Goal: Information Seeking & Learning: Learn about a topic

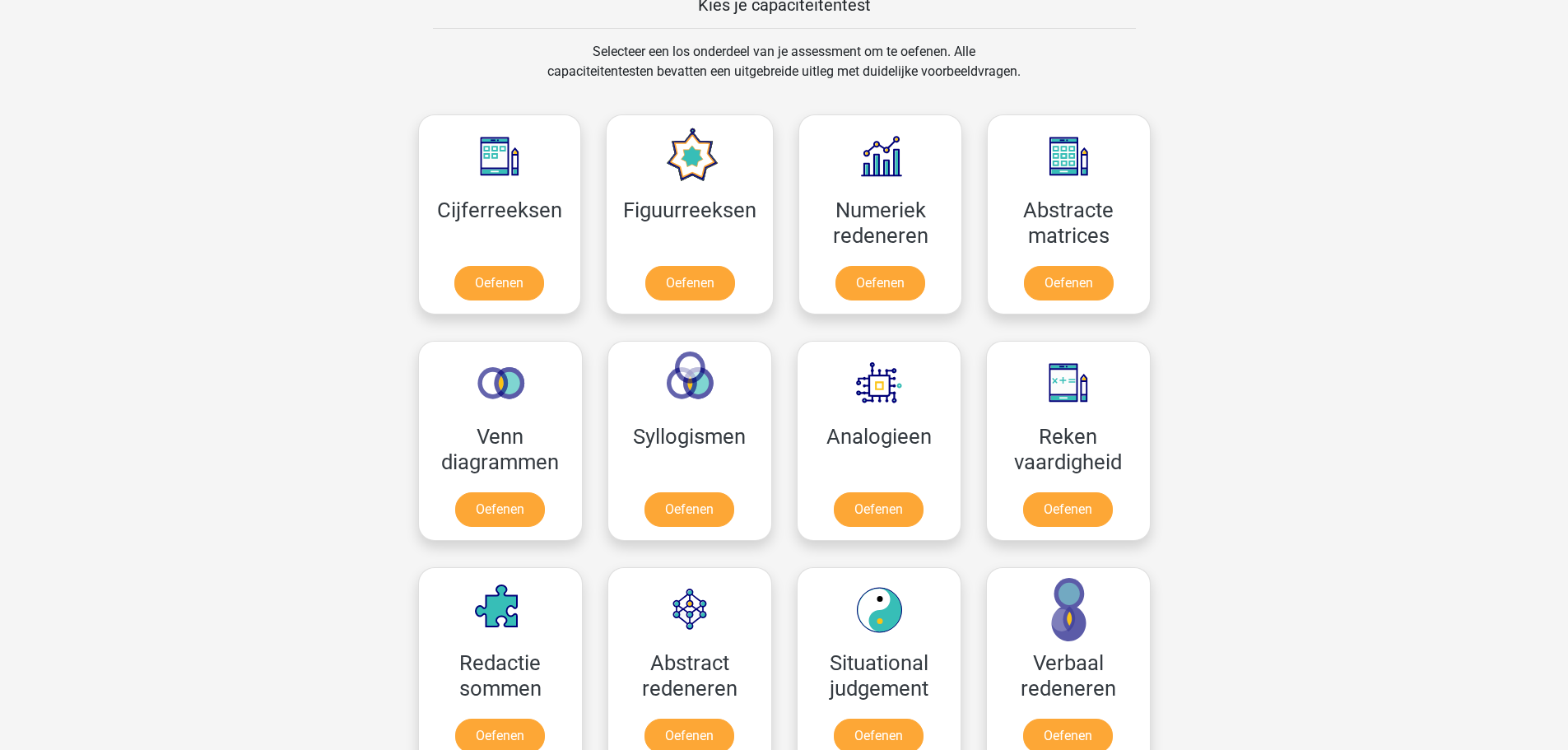
scroll to position [658, 0]
click at [668, 280] on link "Oefenen" at bounding box center [689, 286] width 93 height 36
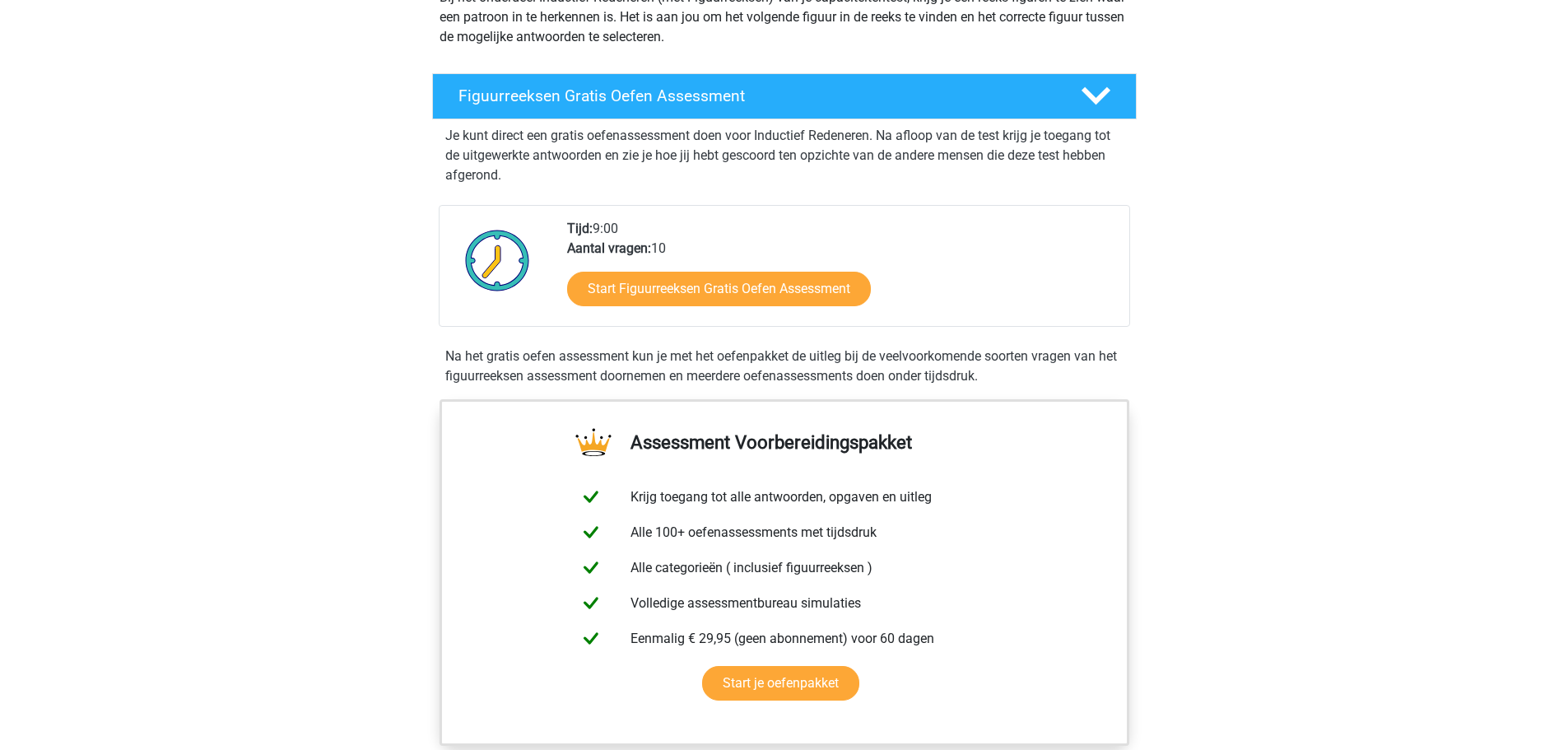
scroll to position [247, 0]
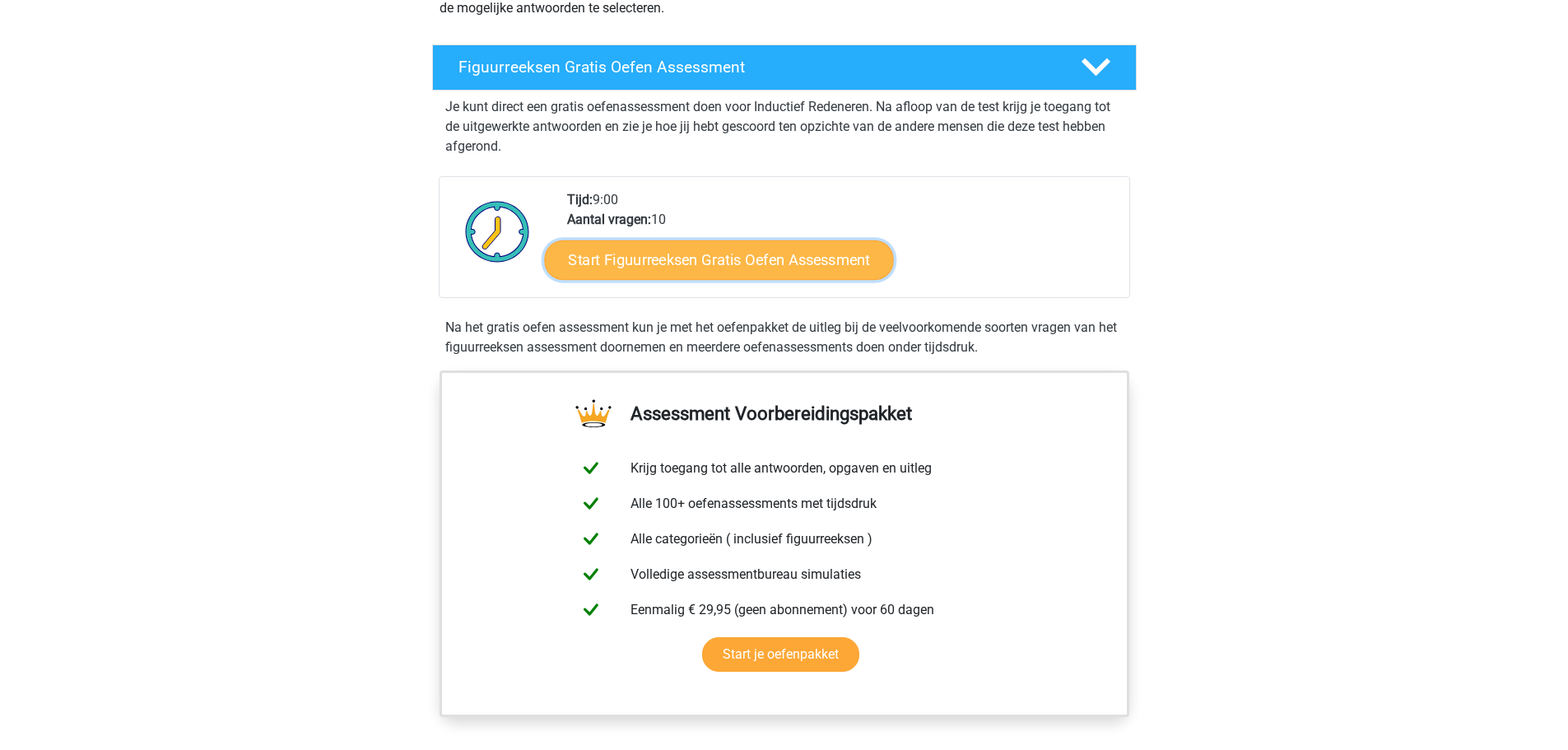
click at [671, 264] on link "Start Figuurreeksen Gratis Oefen Assessment" at bounding box center [718, 259] width 349 height 40
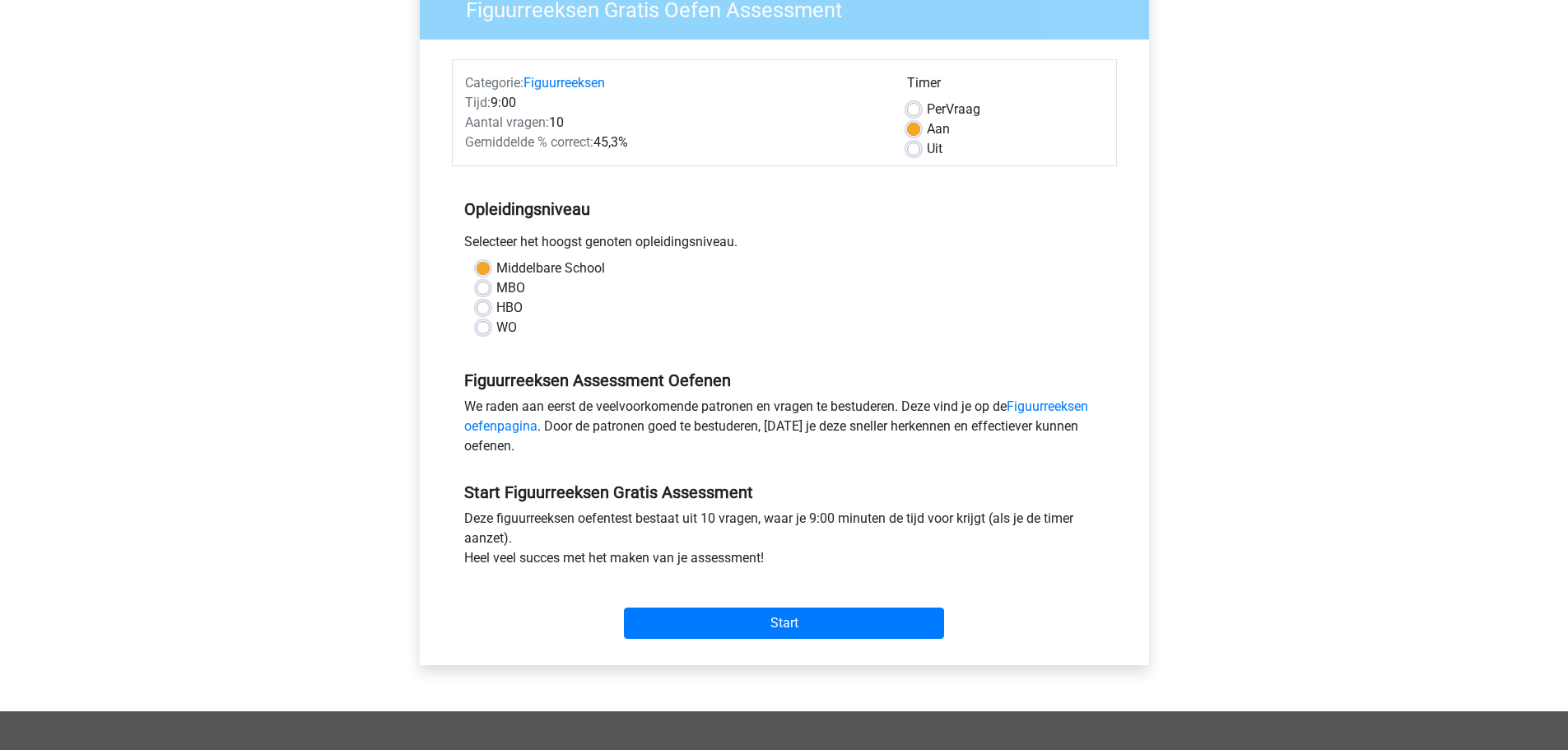
scroll to position [165, 0]
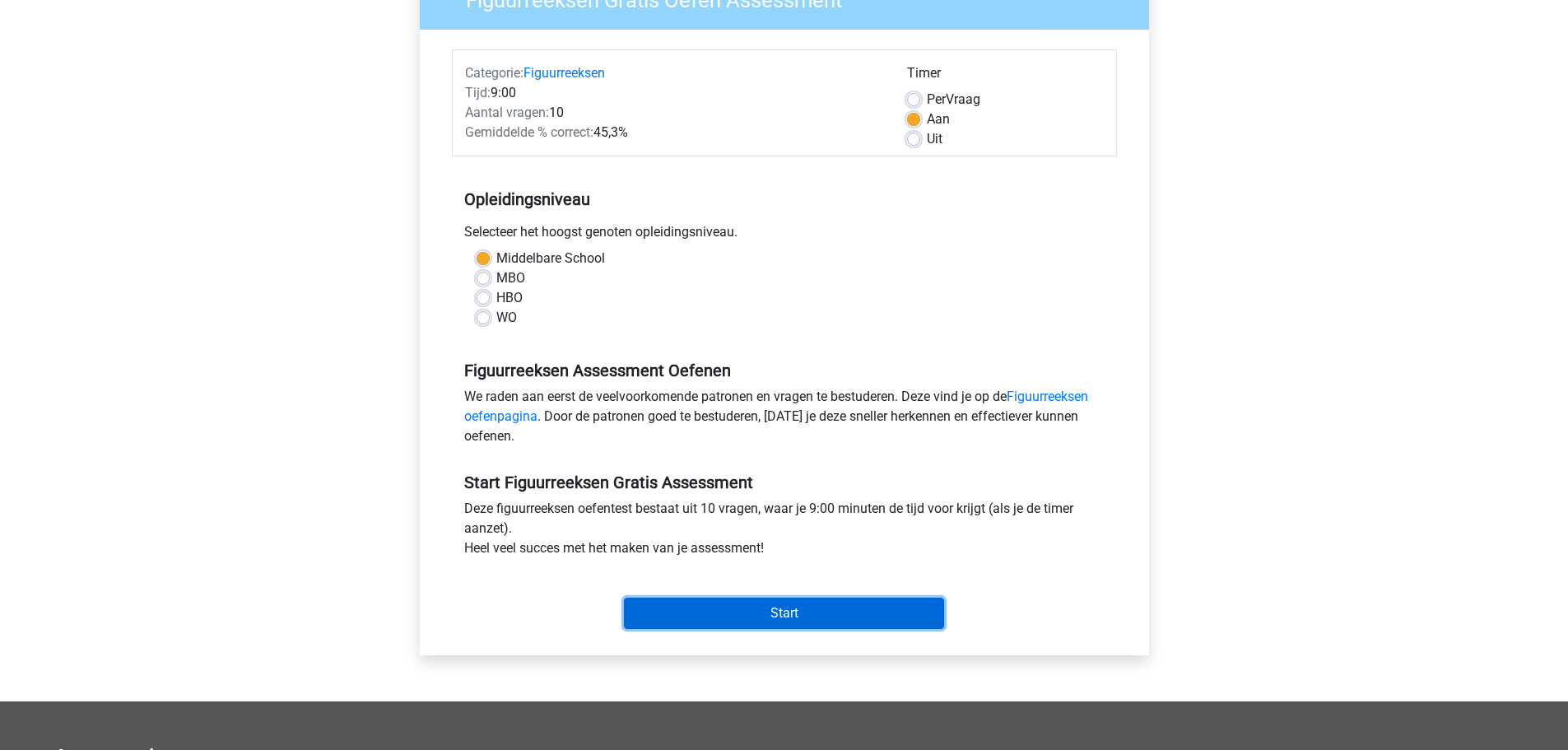
click at [825, 604] on input "Start" at bounding box center [784, 613] width 320 height 31
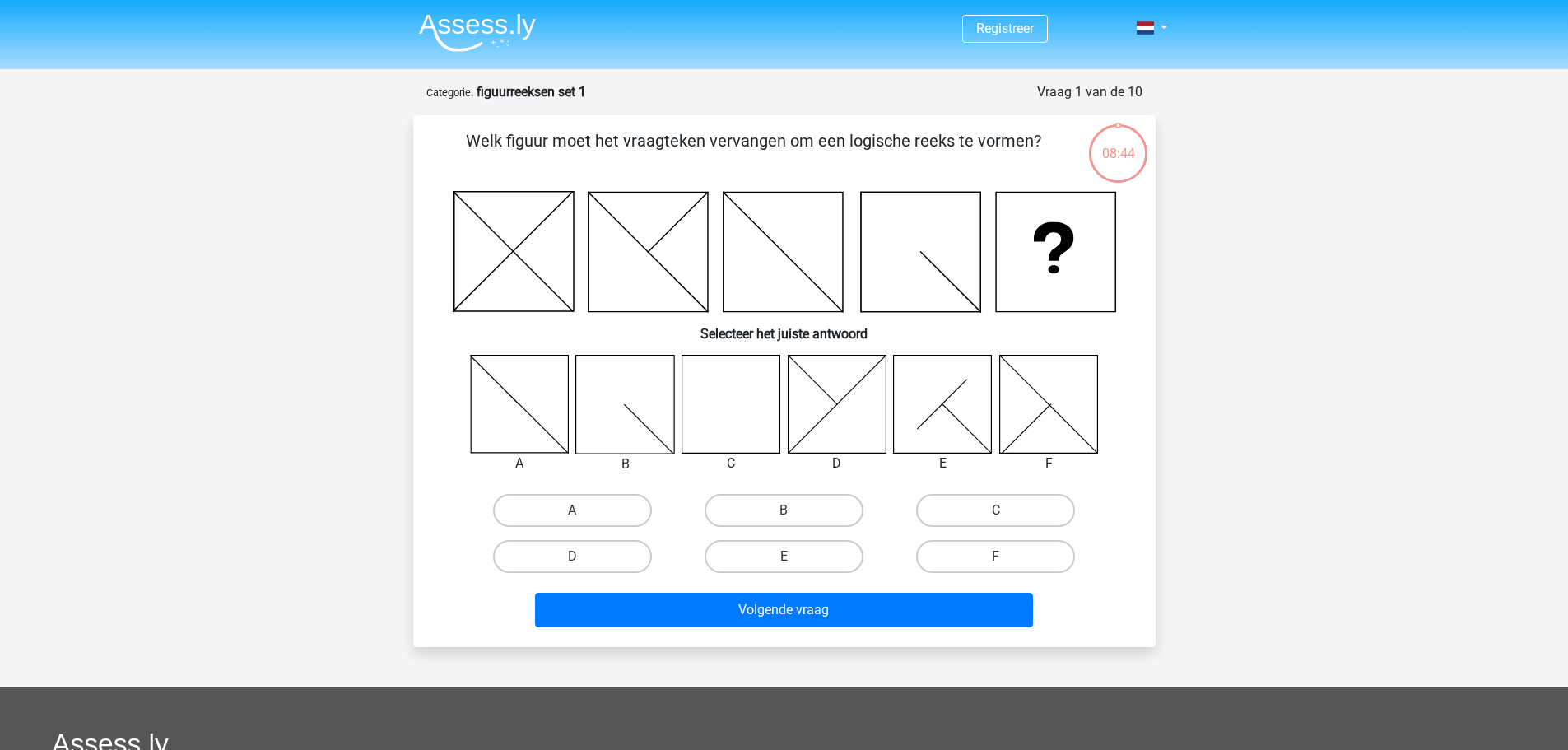
click at [715, 392] on icon at bounding box center [731, 404] width 98 height 98
click at [1004, 508] on label "C" at bounding box center [995, 510] width 158 height 33
click at [1004, 510] on input "C" at bounding box center [1000, 515] width 10 height 10
radio input "true"
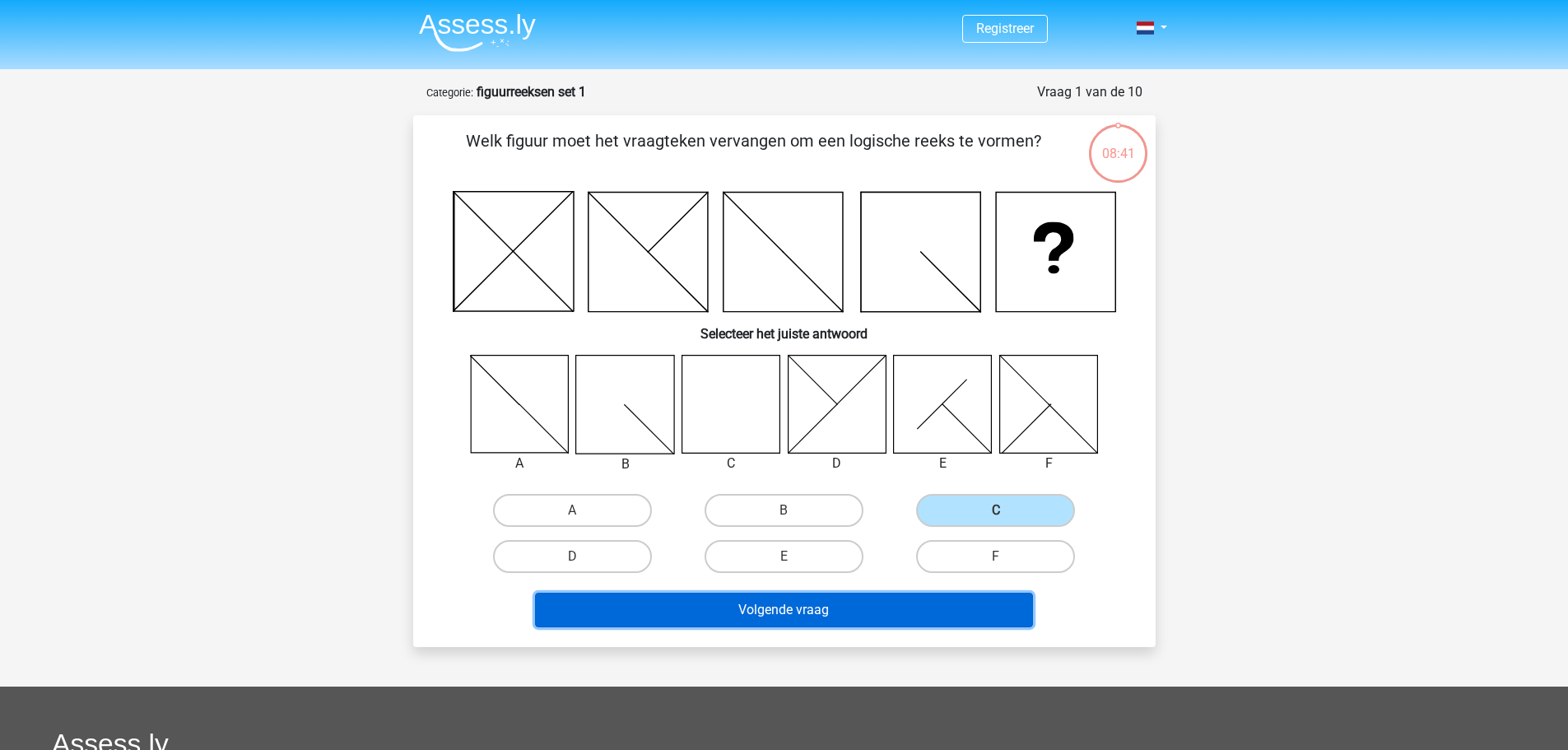
click at [934, 602] on button "Volgende vraag" at bounding box center [784, 609] width 498 height 35
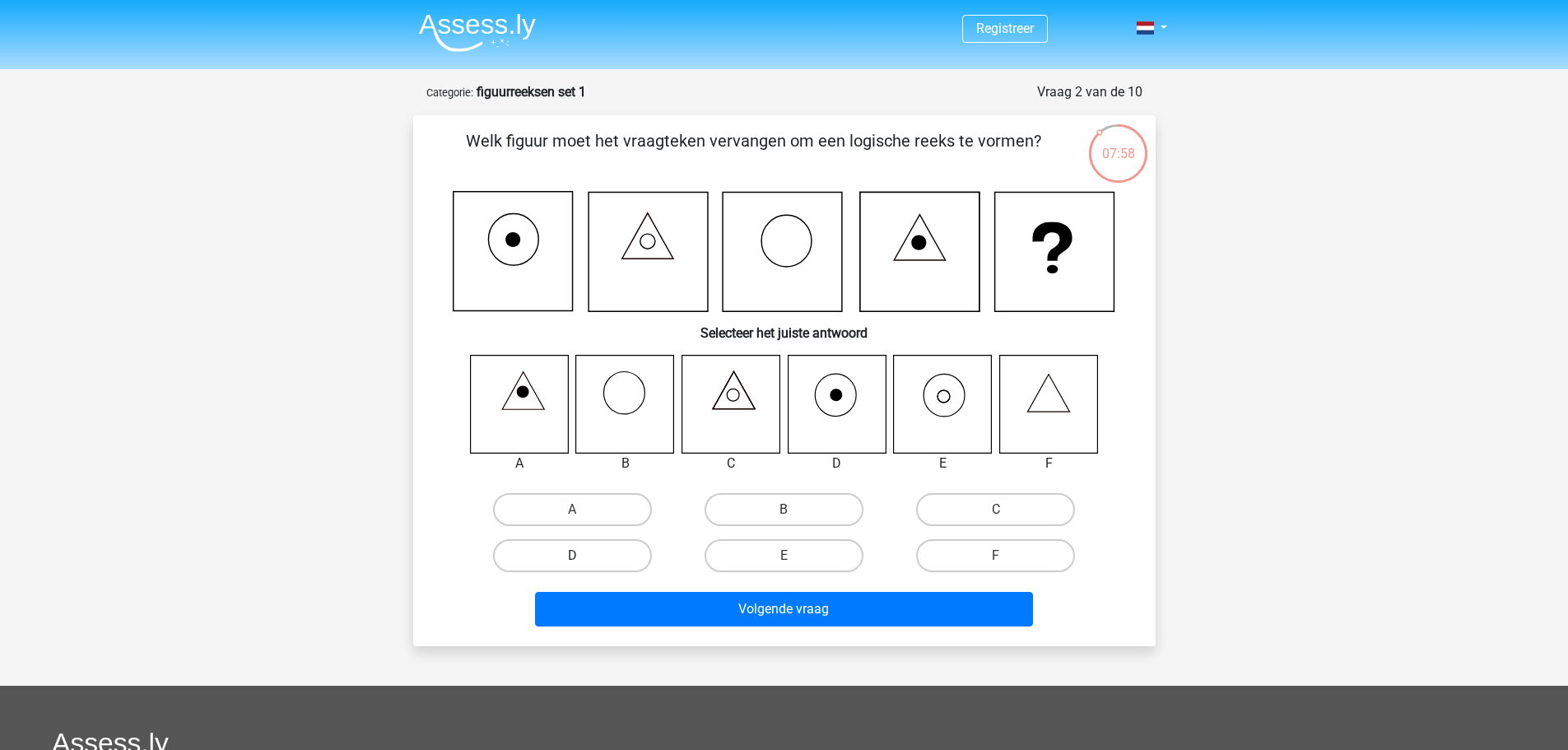
click at [598, 559] on label "D" at bounding box center [572, 556] width 158 height 33
click at [583, 559] on input "D" at bounding box center [577, 560] width 10 height 10
radio input "true"
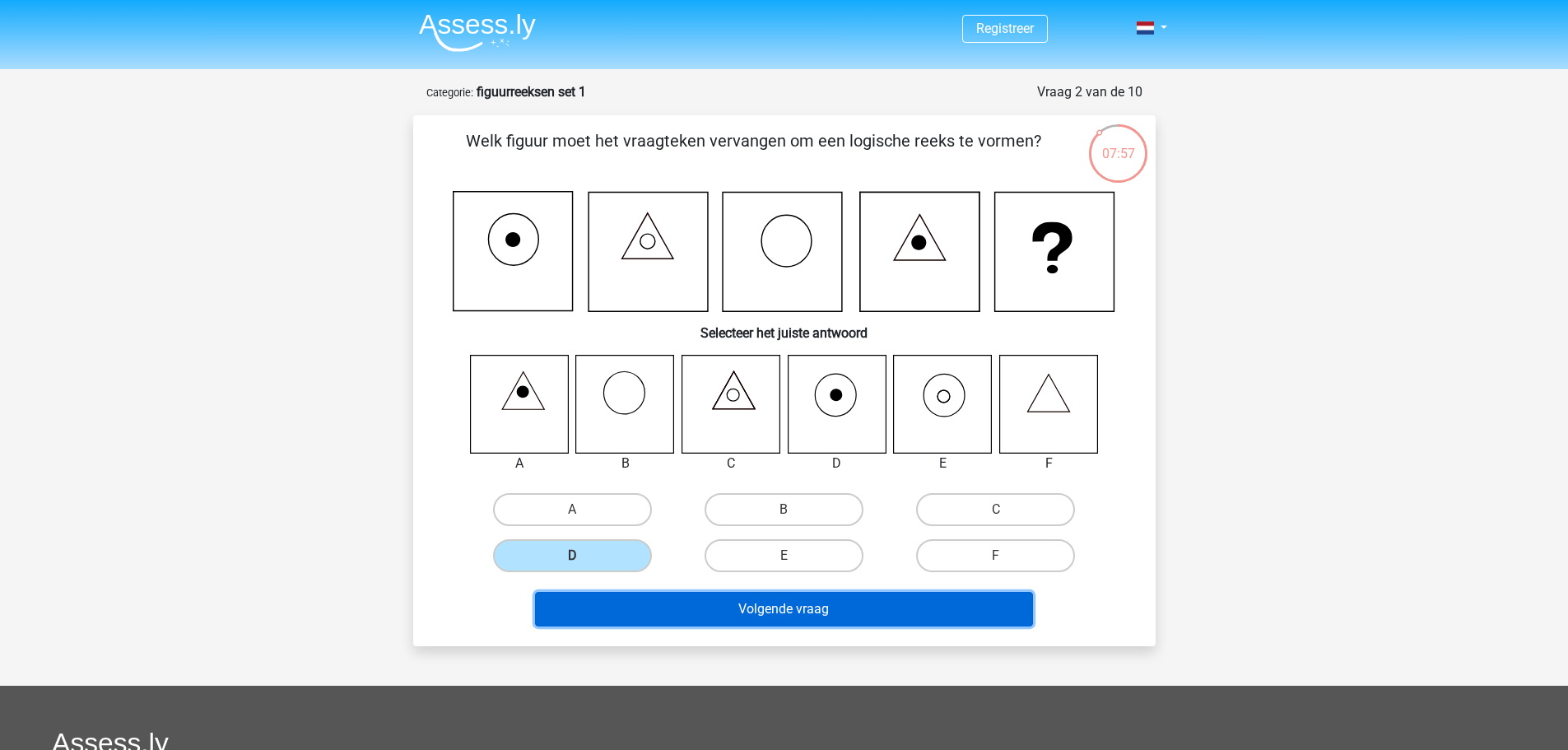
click at [749, 609] on button "Volgende vraag" at bounding box center [784, 608] width 498 height 35
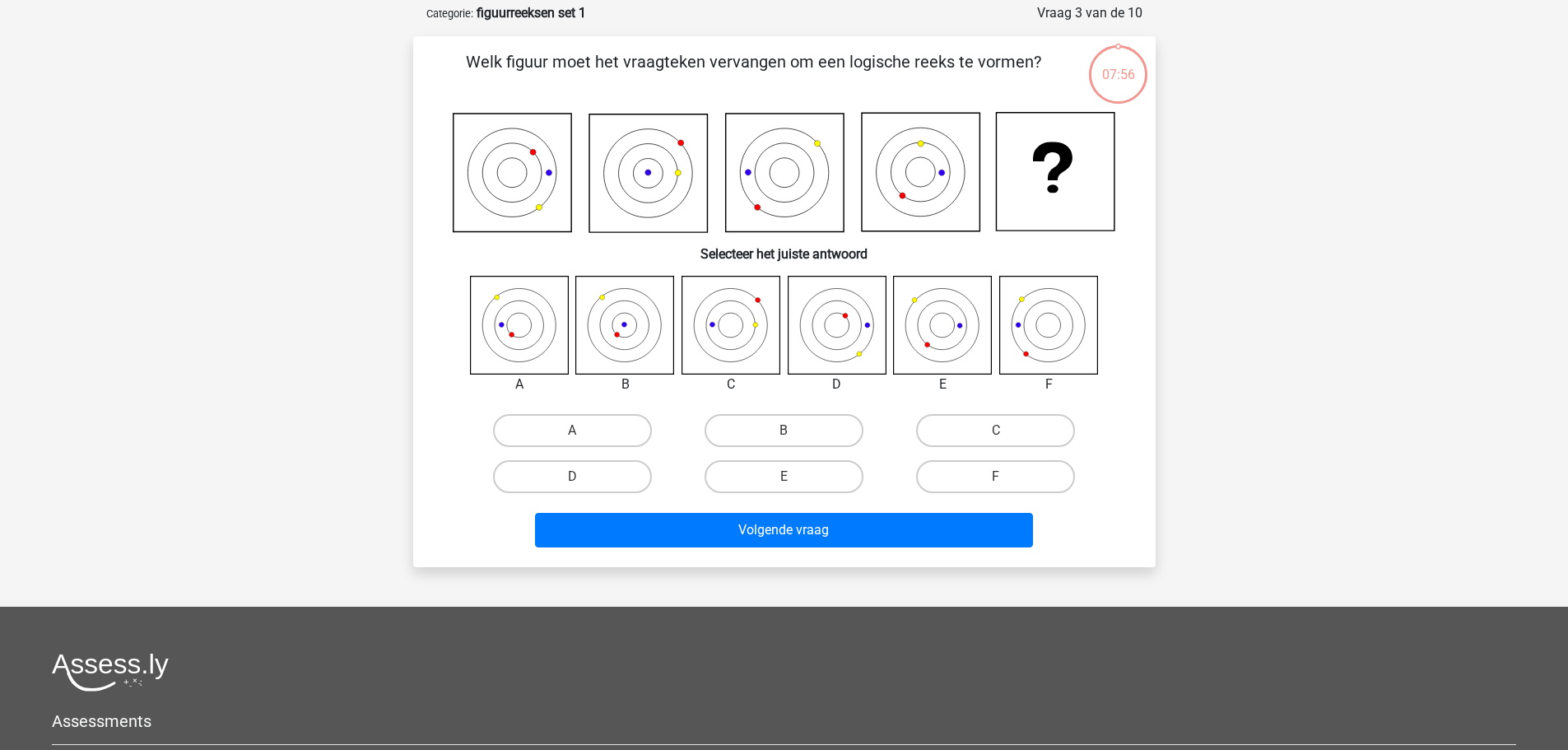
scroll to position [82, 0]
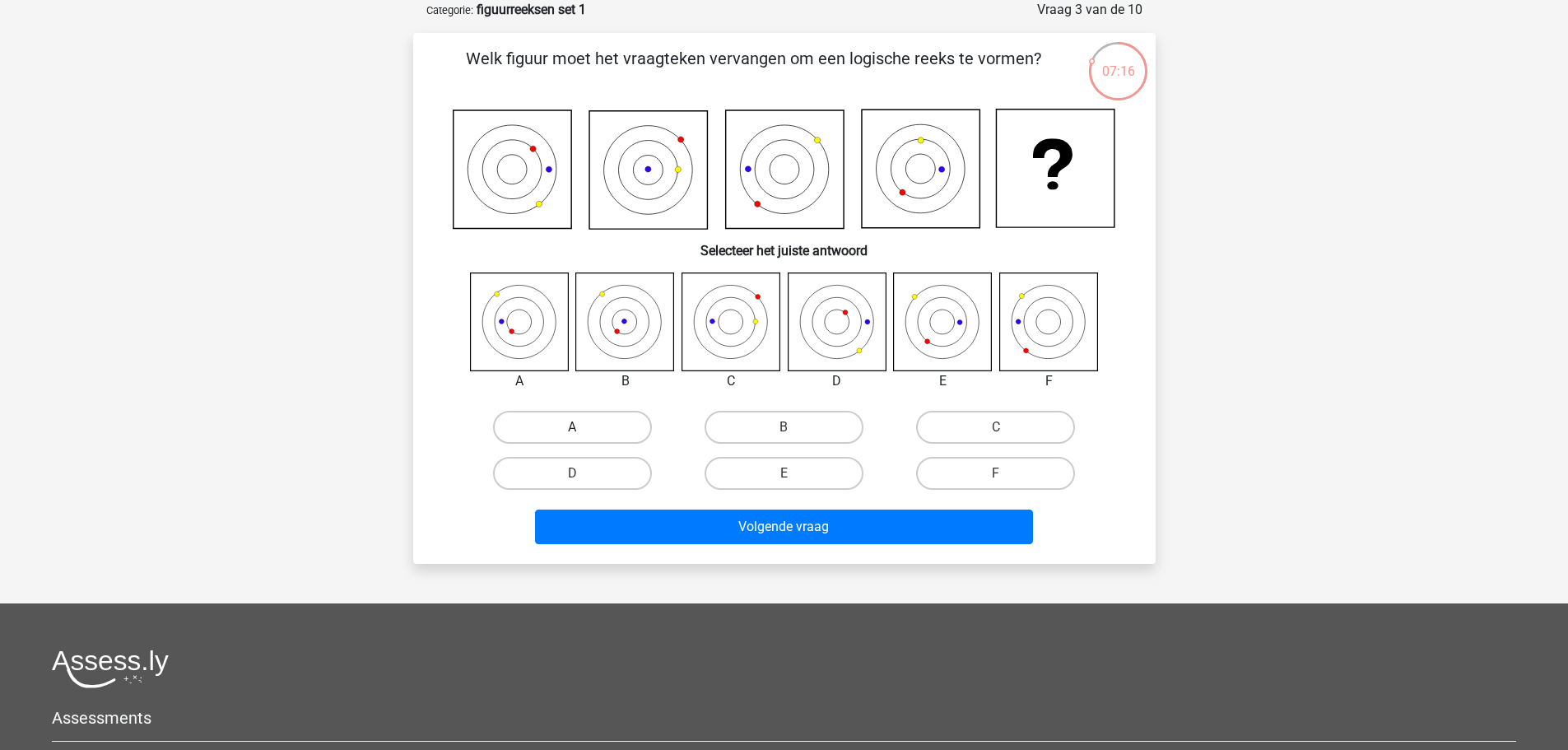
drag, startPoint x: 541, startPoint y: 422, endPoint x: 559, endPoint y: 425, distance: 18.2
click at [542, 423] on label "A" at bounding box center [572, 426] width 158 height 33
click at [572, 427] on input "A" at bounding box center [577, 432] width 10 height 10
radio input "true"
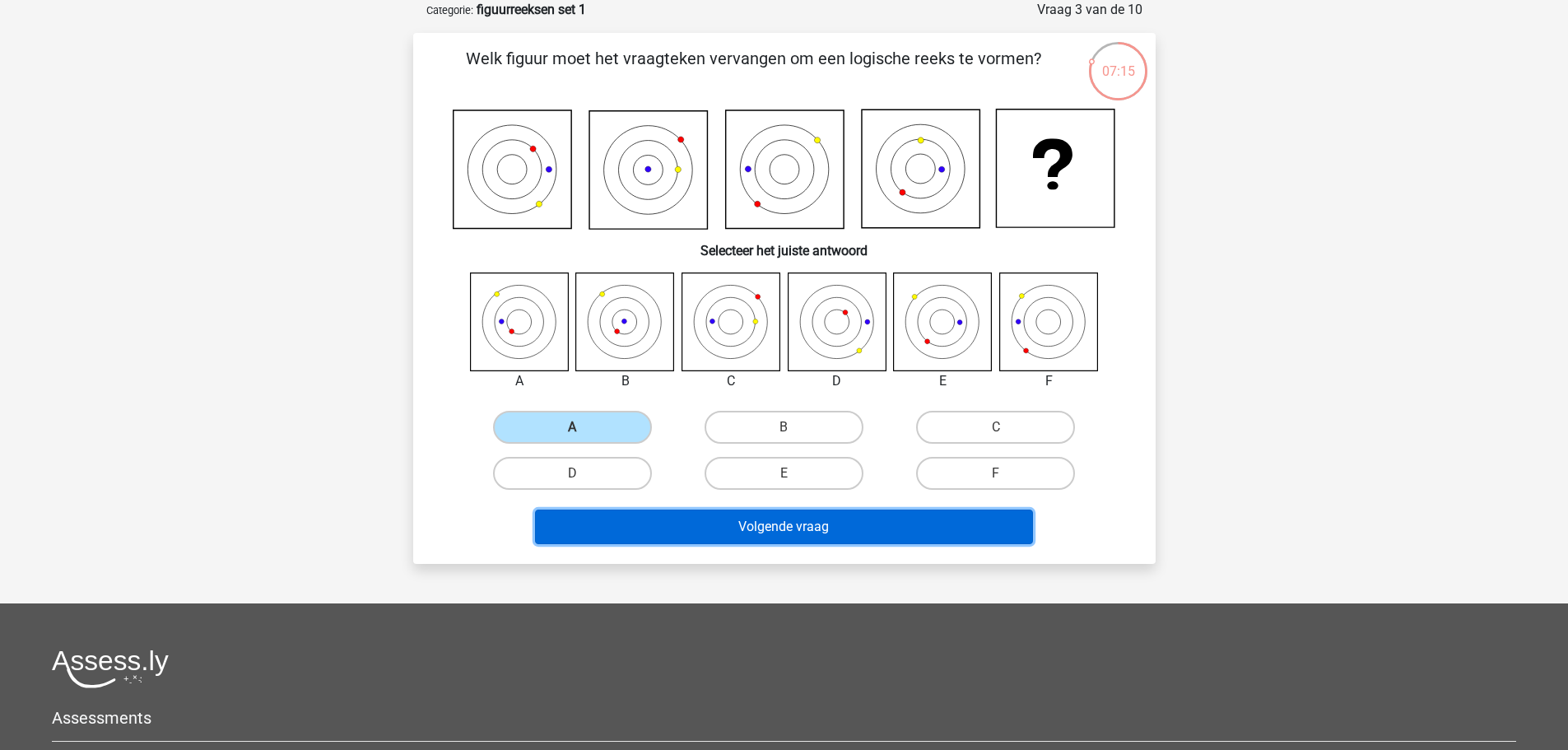
click at [774, 528] on button "Volgende vraag" at bounding box center [784, 526] width 498 height 35
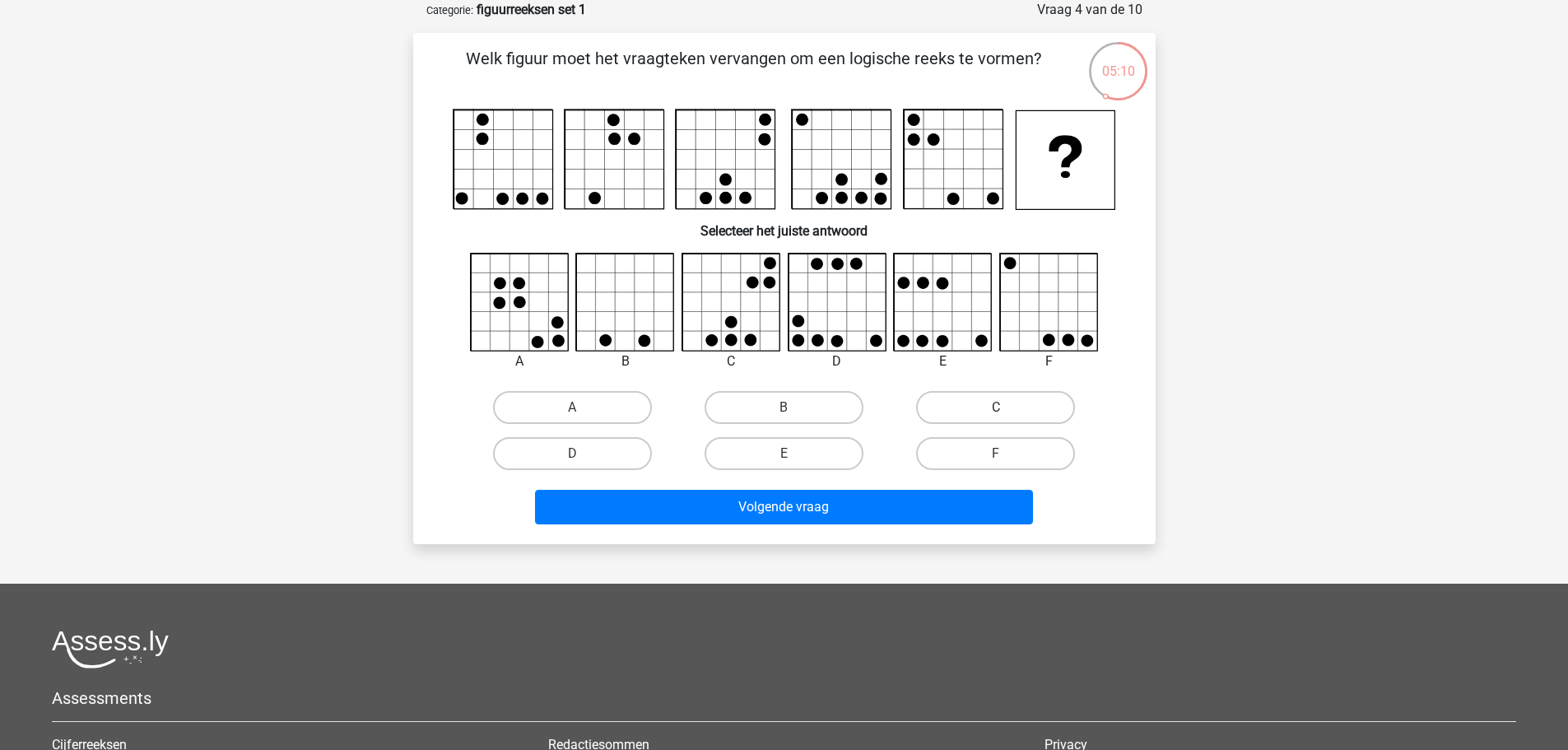
click at [951, 405] on label "C" at bounding box center [995, 408] width 158 height 33
click at [996, 408] on input "C" at bounding box center [1000, 412] width 10 height 10
radio input "true"
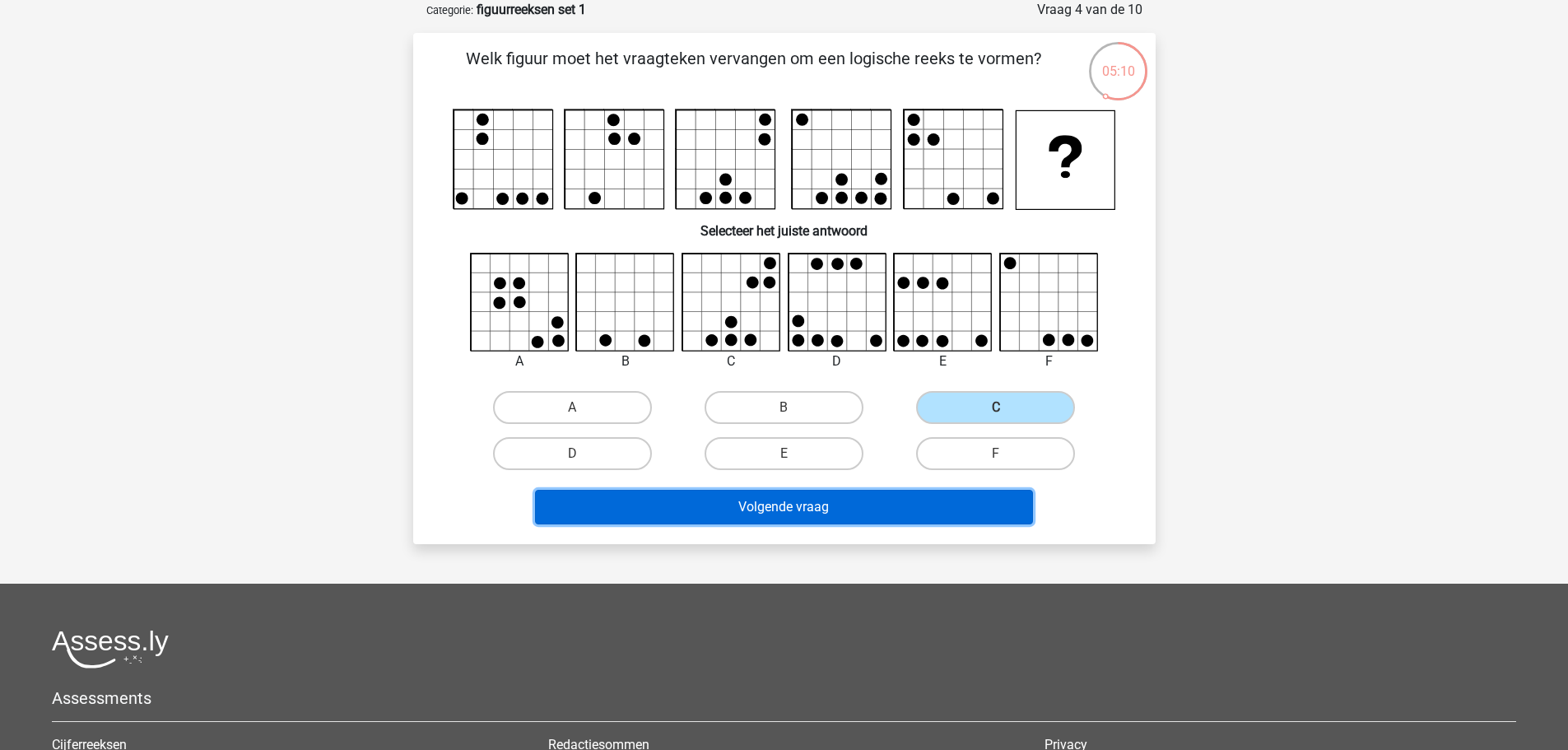
click at [908, 510] on button "Volgende vraag" at bounding box center [784, 507] width 498 height 35
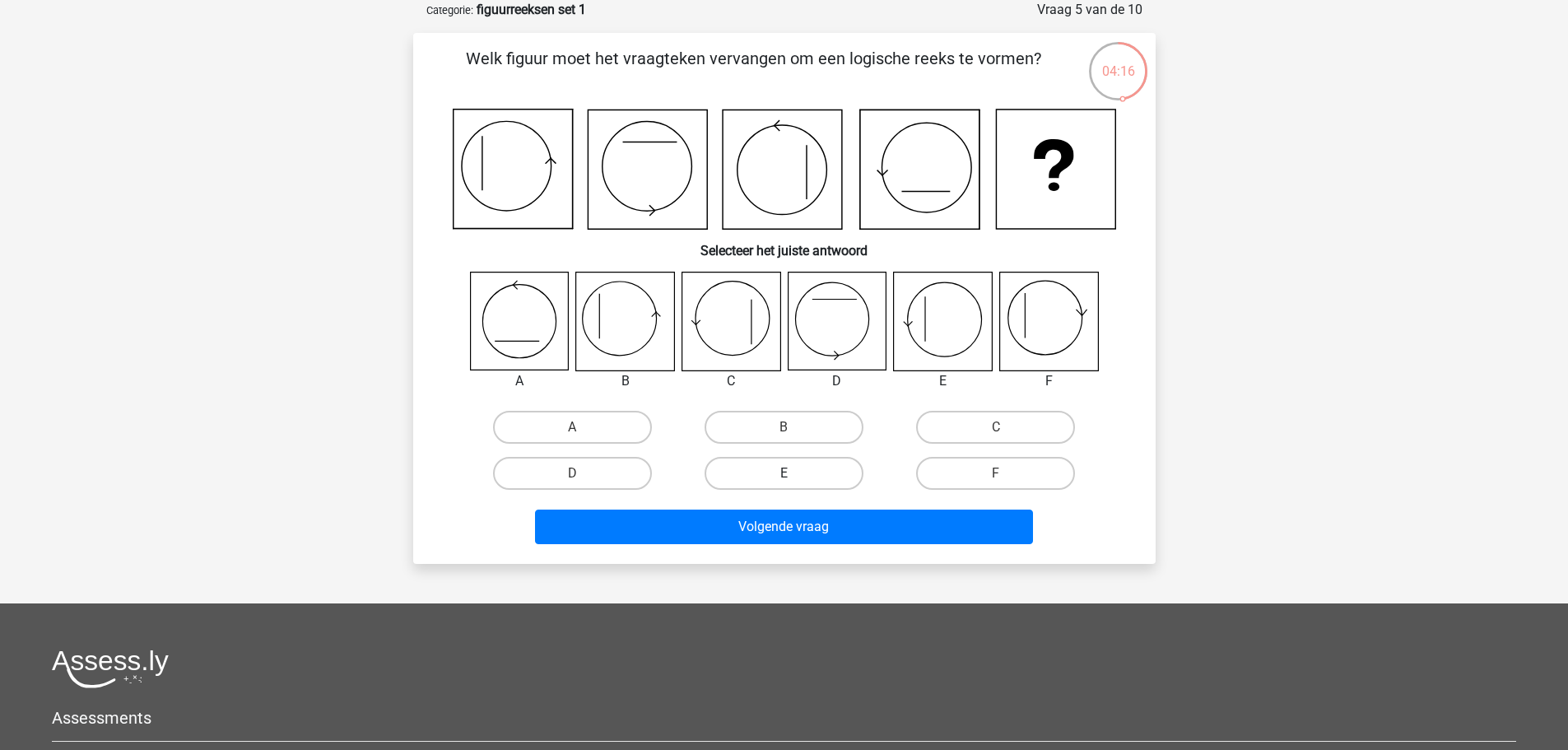
click at [776, 468] on label "E" at bounding box center [784, 473] width 158 height 33
click at [784, 474] on input "E" at bounding box center [788, 478] width 10 height 10
radio input "true"
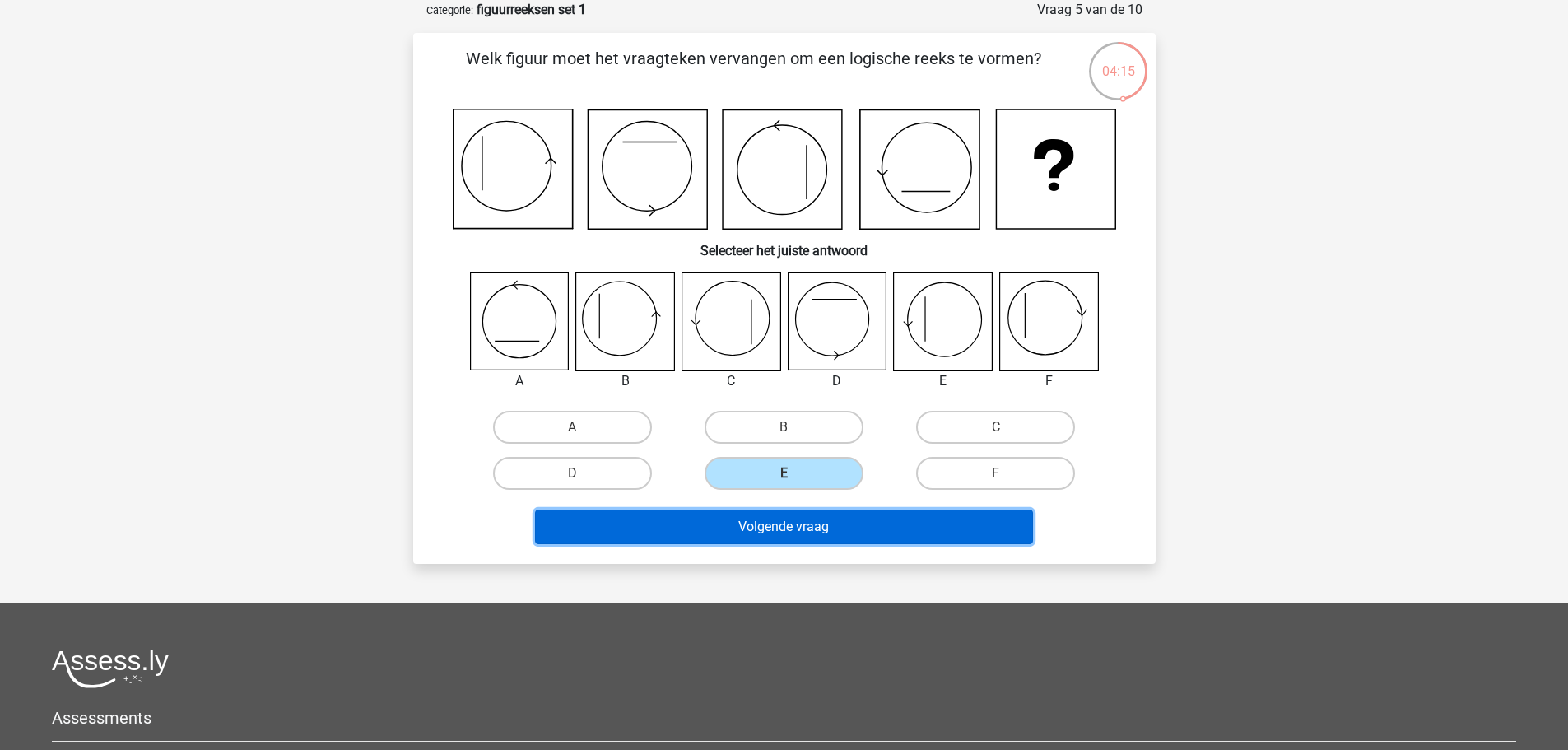
click at [859, 523] on button "Volgende vraag" at bounding box center [784, 526] width 498 height 35
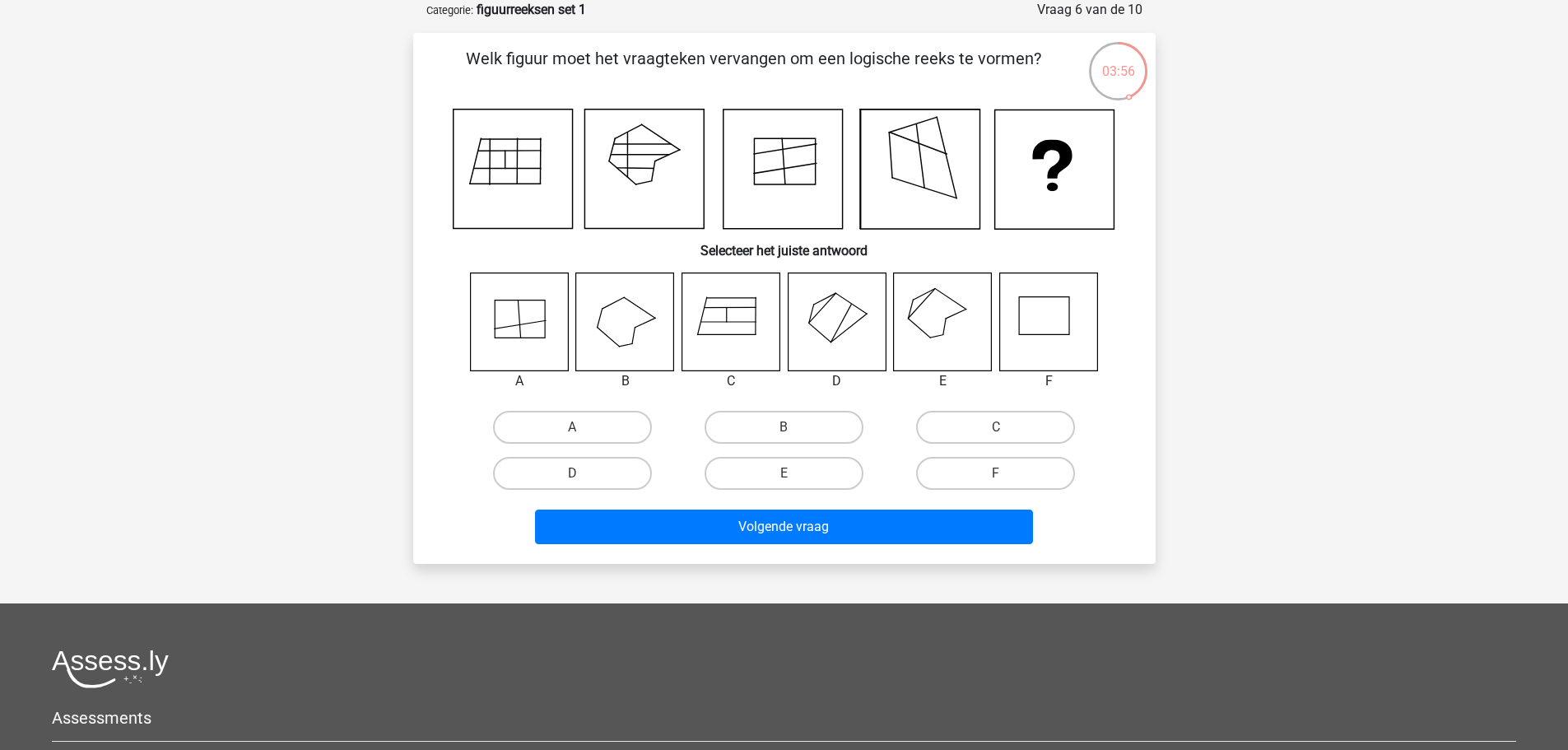
click at [784, 482] on input "E" at bounding box center [788, 478] width 10 height 10
radio input "true"
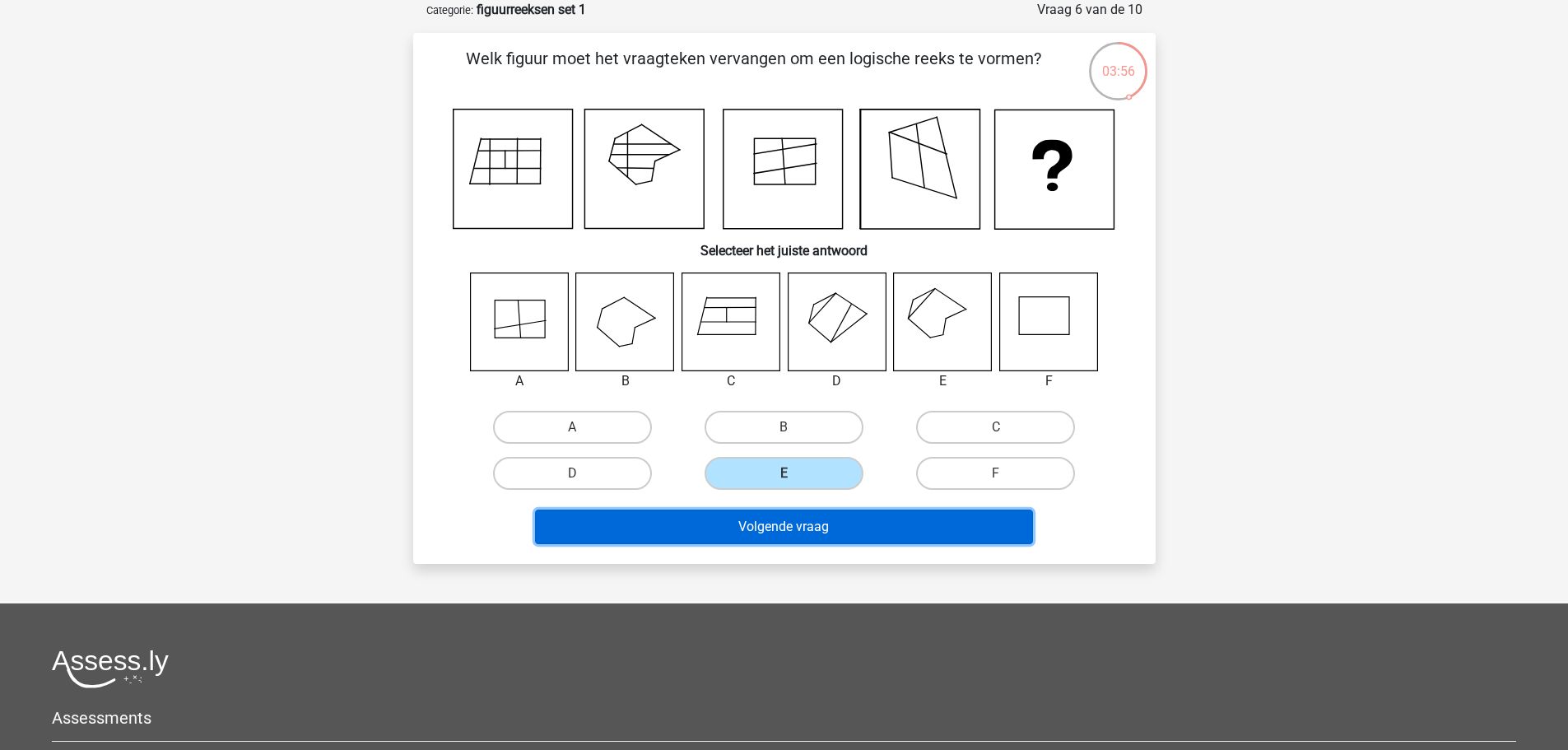
click at [838, 520] on button "Volgende vraag" at bounding box center [784, 526] width 498 height 35
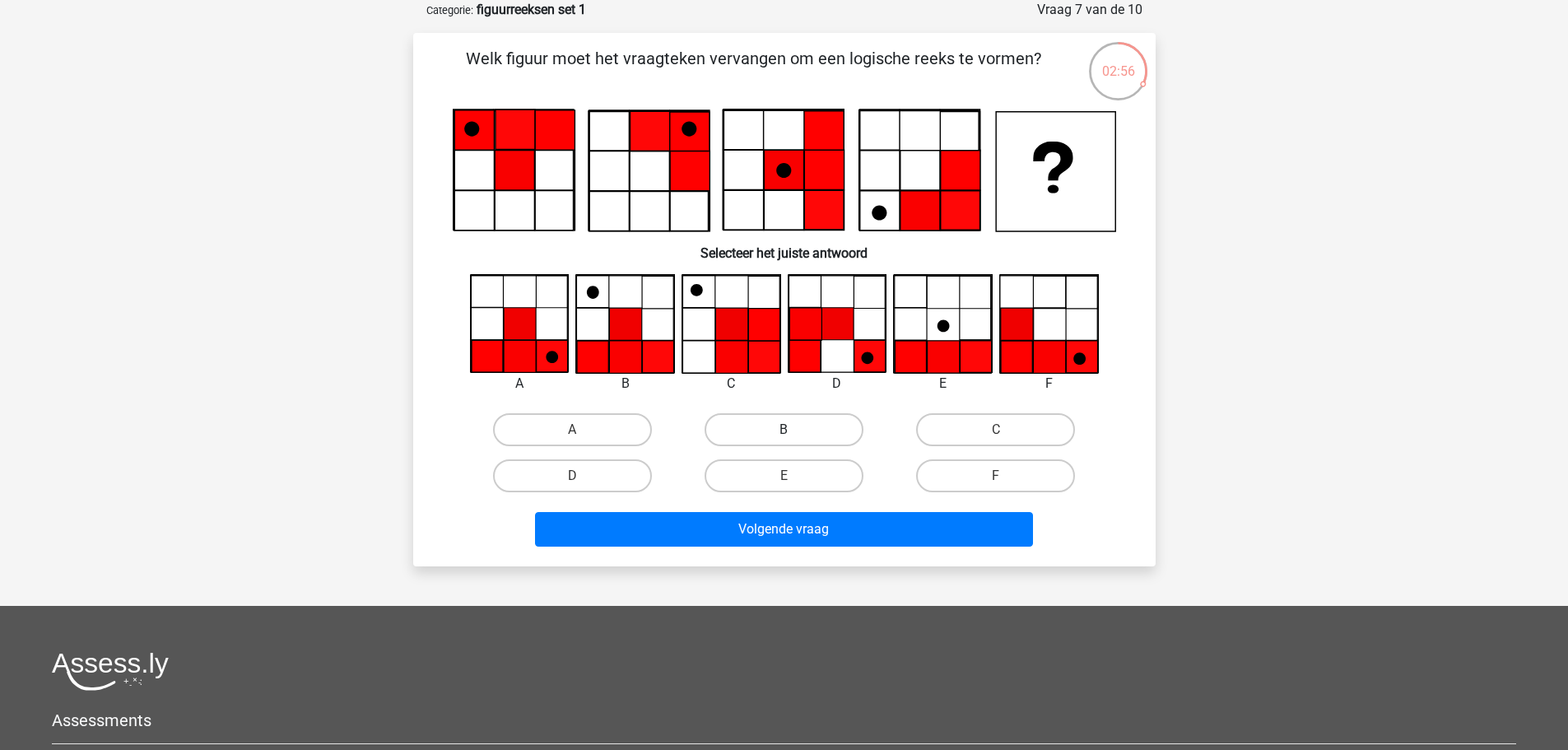
drag, startPoint x: 735, startPoint y: 415, endPoint x: 751, endPoint y: 417, distance: 16.1
click at [737, 414] on label "B" at bounding box center [784, 429] width 158 height 33
click at [784, 430] on input "B" at bounding box center [788, 435] width 10 height 10
radio input "true"
click at [843, 546] on div "Volgende vraag" at bounding box center [784, 533] width 635 height 42
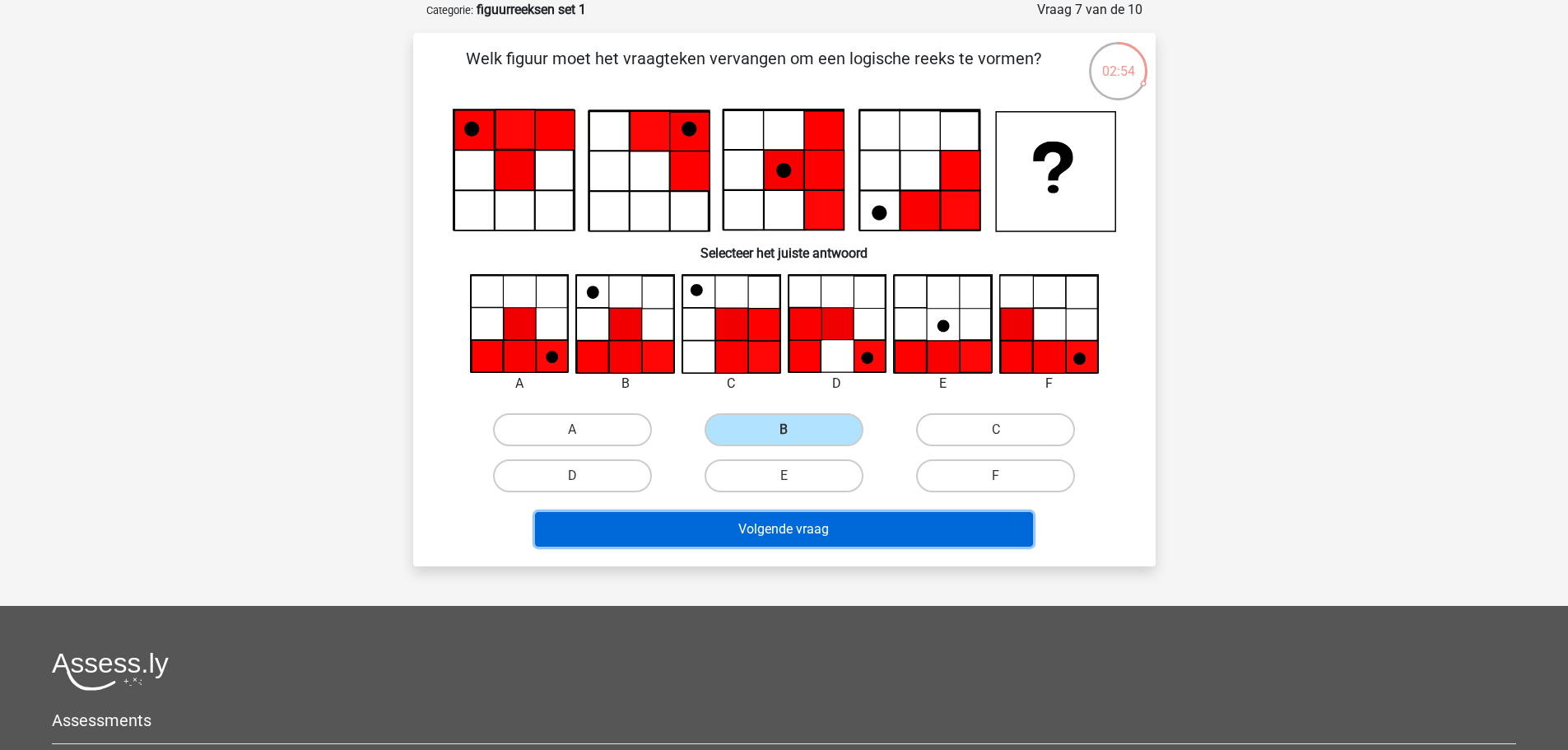
click at [842, 538] on button "Volgende vraag" at bounding box center [784, 529] width 498 height 35
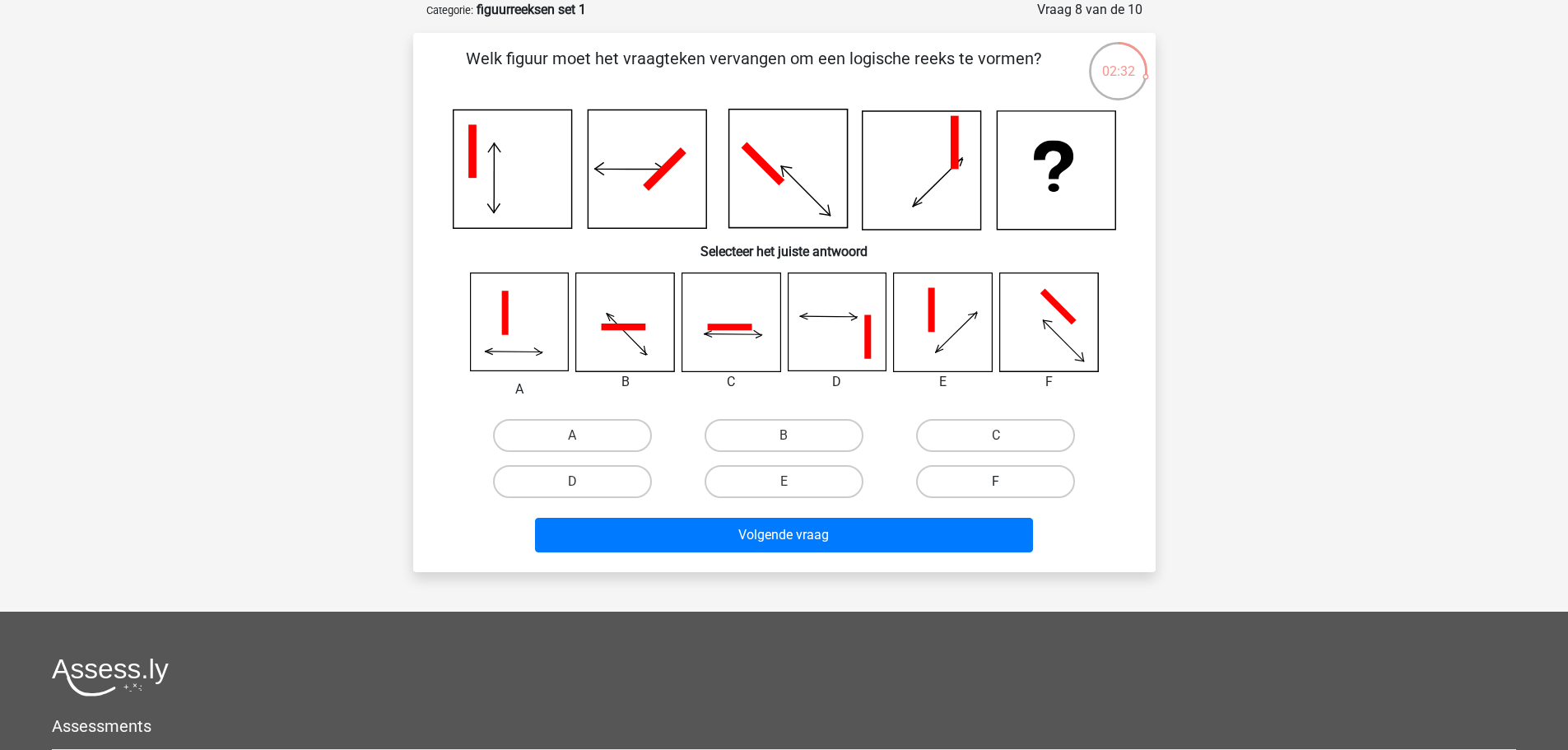
click at [995, 498] on label "F" at bounding box center [995, 481] width 158 height 33
click at [996, 492] on input "F" at bounding box center [1000, 487] width 10 height 10
radio input "true"
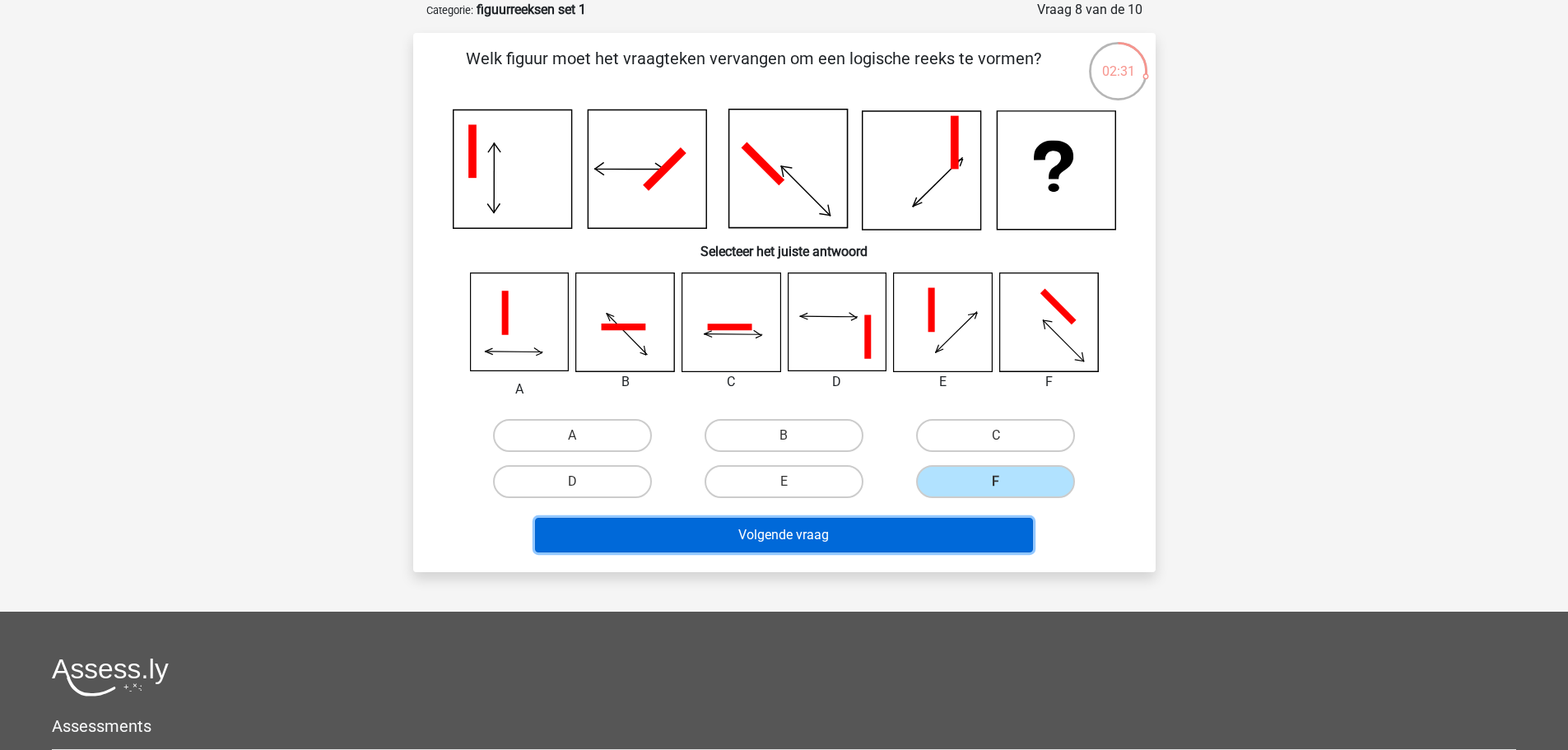
click at [949, 535] on button "Volgende vraag" at bounding box center [784, 535] width 498 height 35
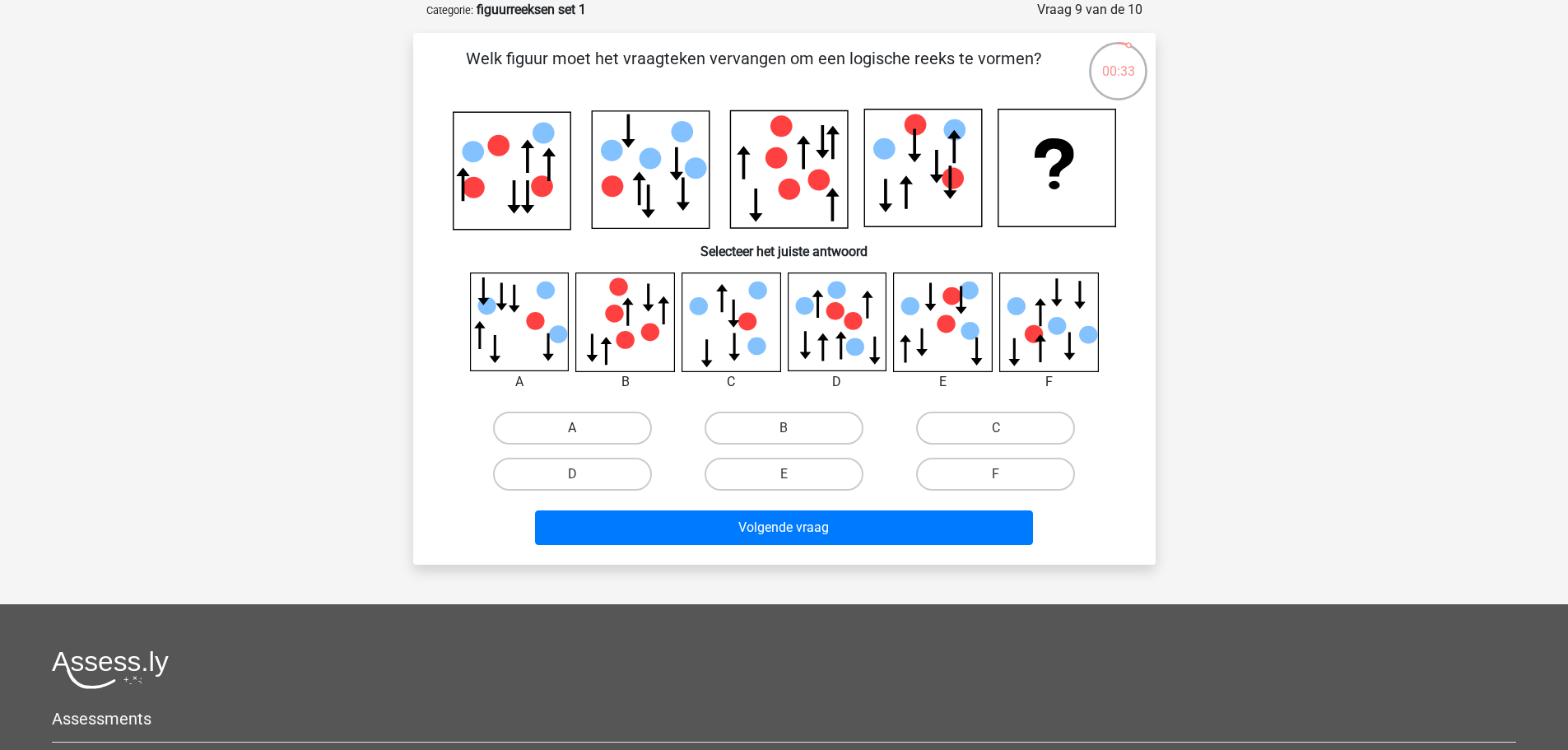
click at [623, 420] on label "A" at bounding box center [572, 427] width 158 height 33
click at [583, 428] on input "A" at bounding box center [577, 433] width 10 height 10
radio input "true"
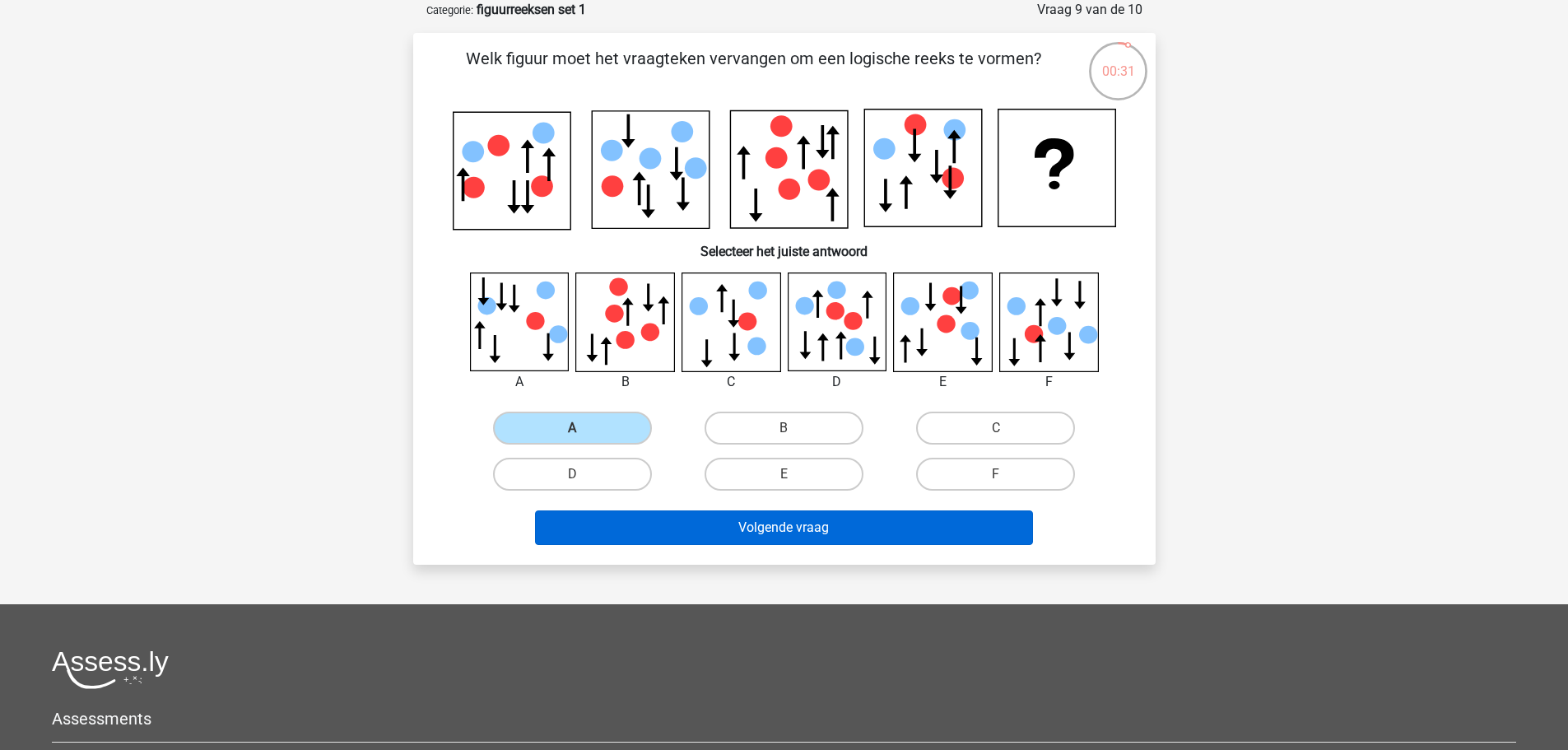
click at [948, 508] on div "Volgende vraag" at bounding box center [784, 525] width 689 height 55
click at [946, 533] on button "Volgende vraag" at bounding box center [784, 527] width 498 height 35
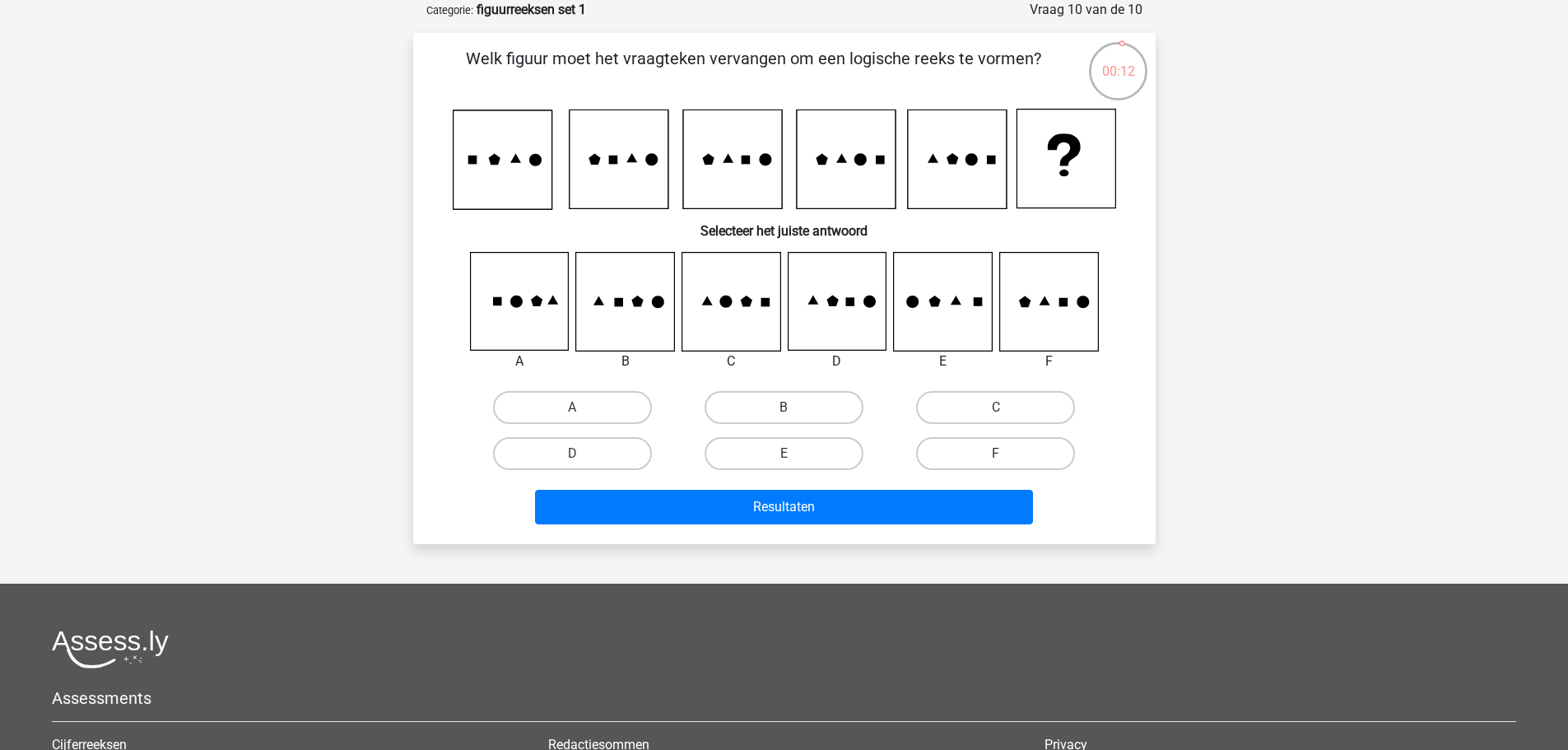
click at [971, 292] on icon at bounding box center [943, 302] width 98 height 98
click at [832, 455] on label "E" at bounding box center [784, 453] width 158 height 33
click at [794, 455] on input "E" at bounding box center [788, 458] width 10 height 10
radio input "true"
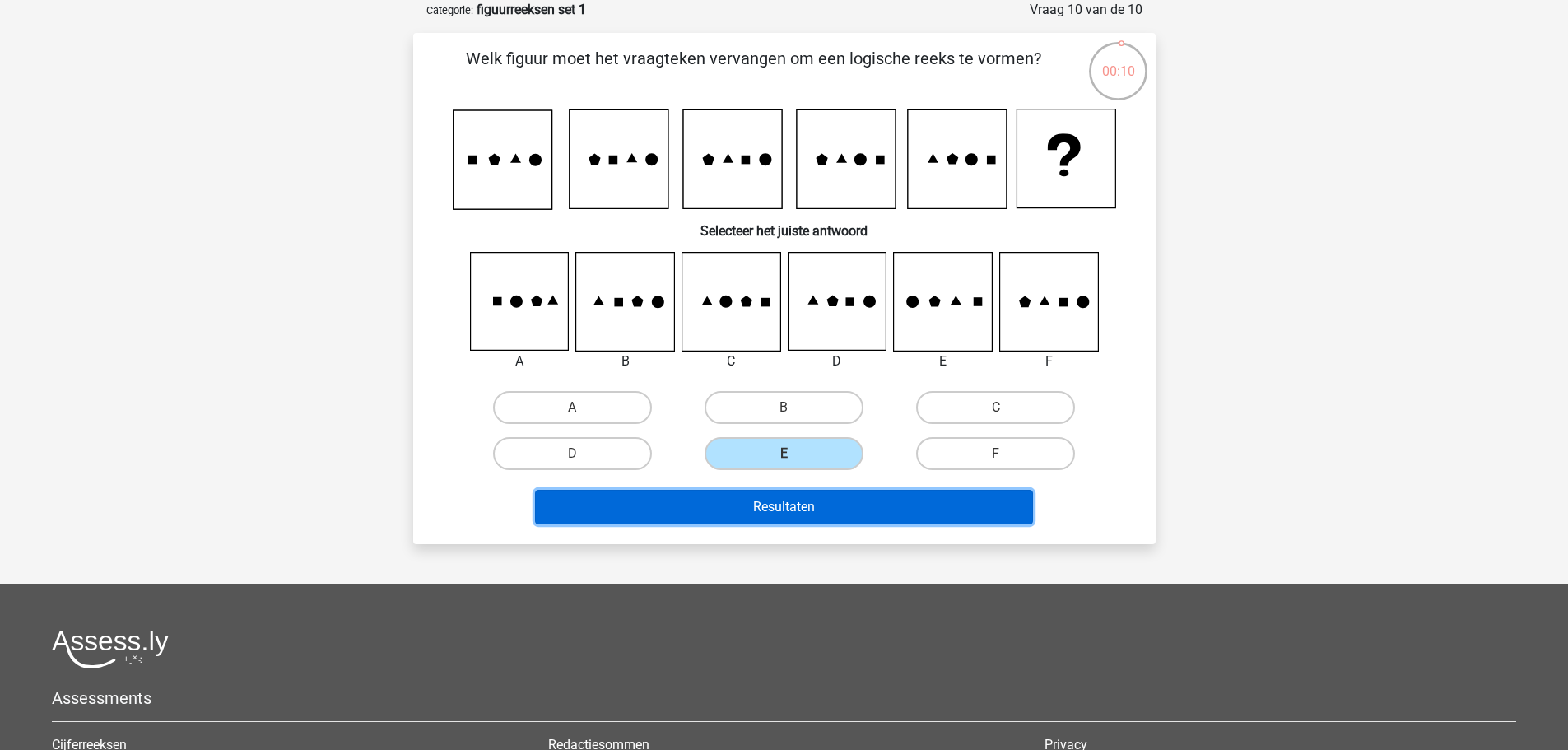
click at [867, 508] on button "Resultaten" at bounding box center [784, 507] width 498 height 35
